Goal: Task Accomplishment & Management: Manage account settings

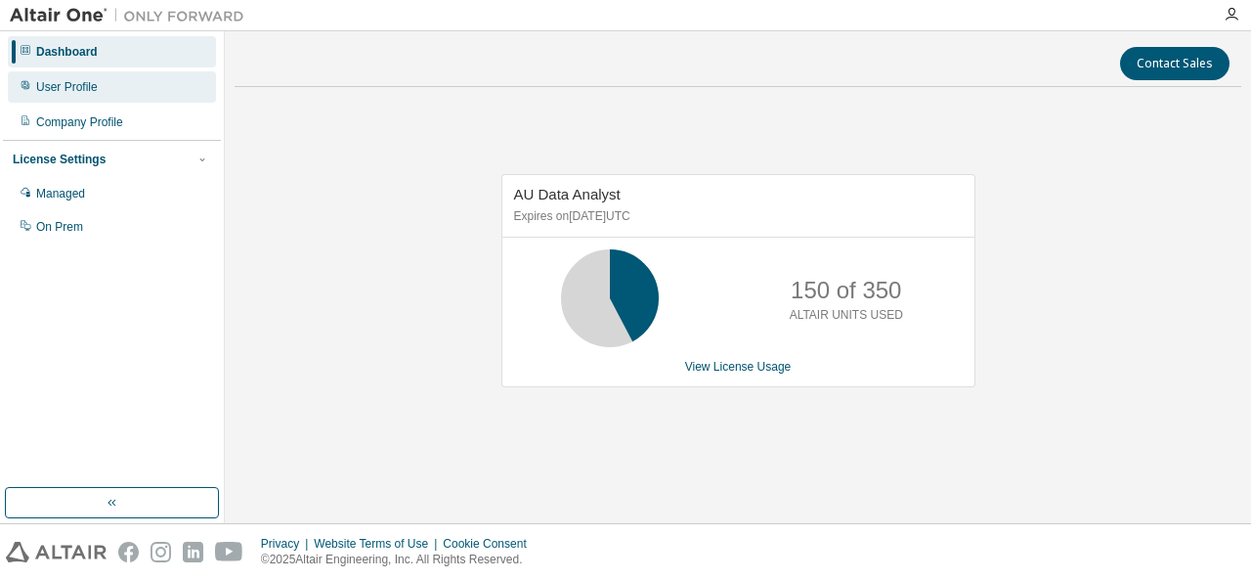
click at [70, 93] on div "User Profile" at bounding box center [67, 87] width 62 height 16
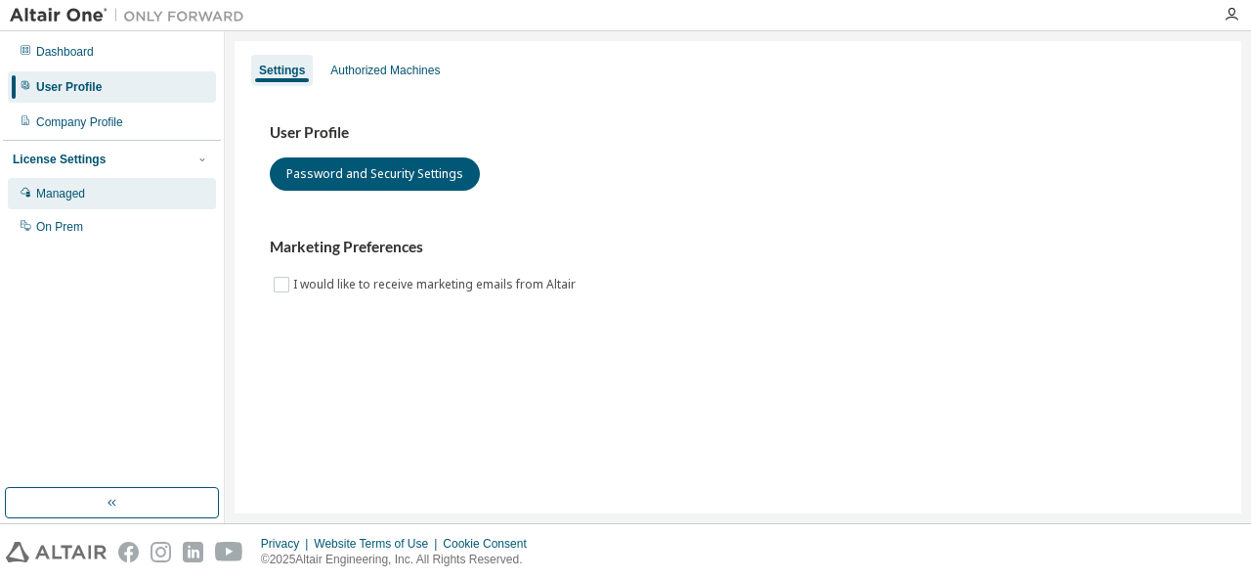
click at [81, 190] on div "Managed" at bounding box center [60, 194] width 49 height 16
